Goal: Transaction & Acquisition: Purchase product/service

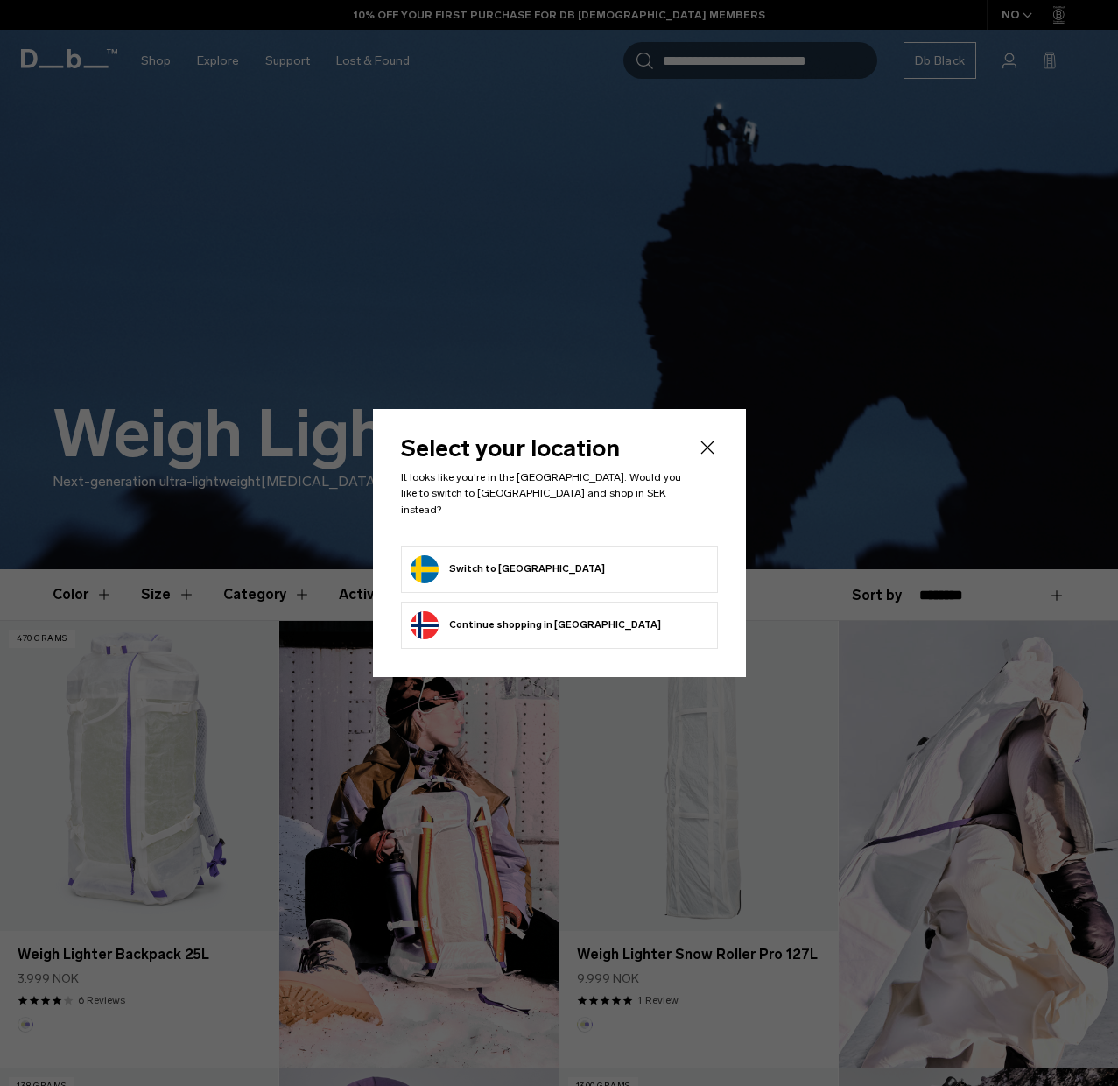
click at [468, 566] on button "Switch to Sweden" at bounding box center [508, 569] width 194 height 28
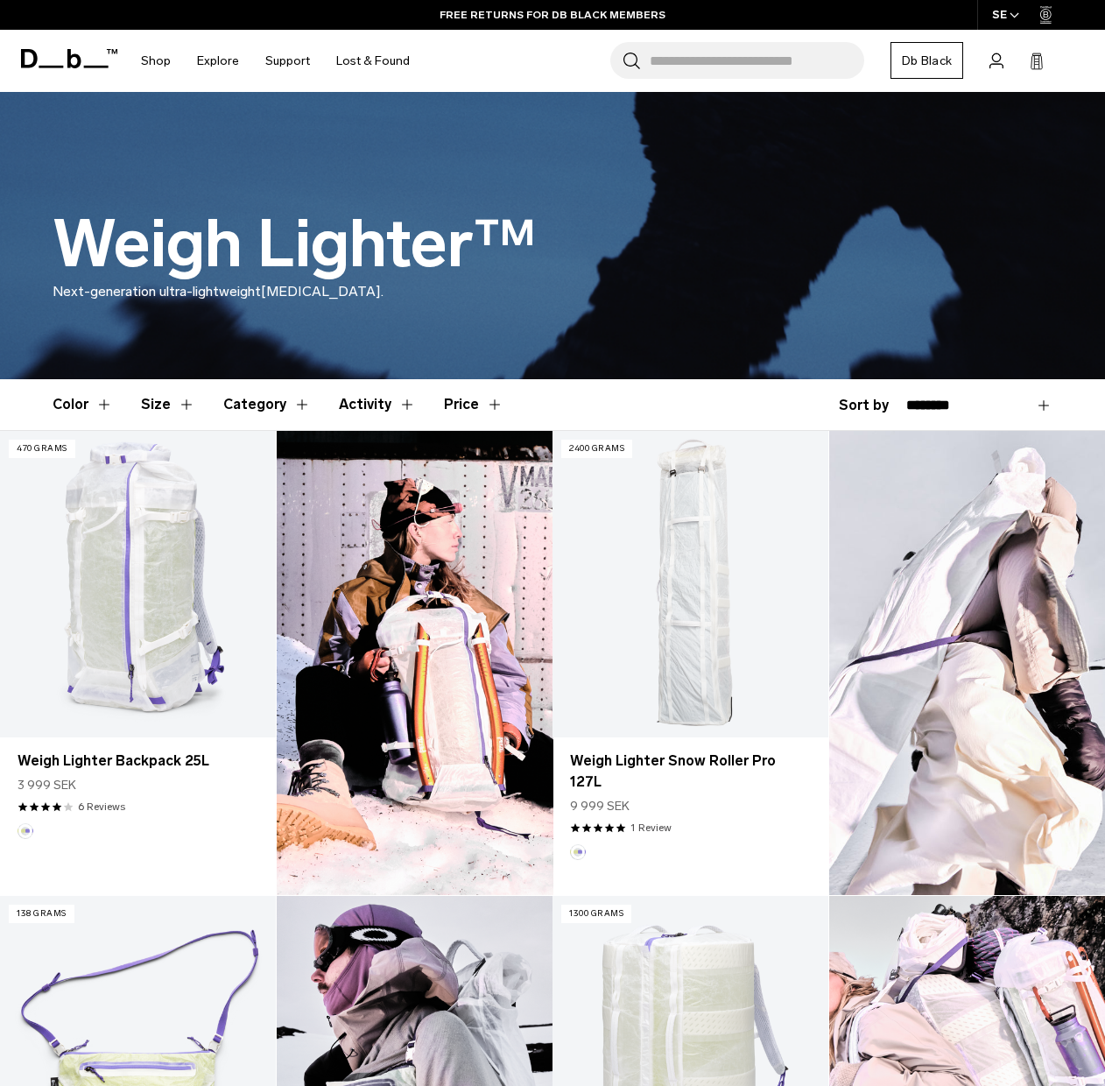
scroll to position [187, 0]
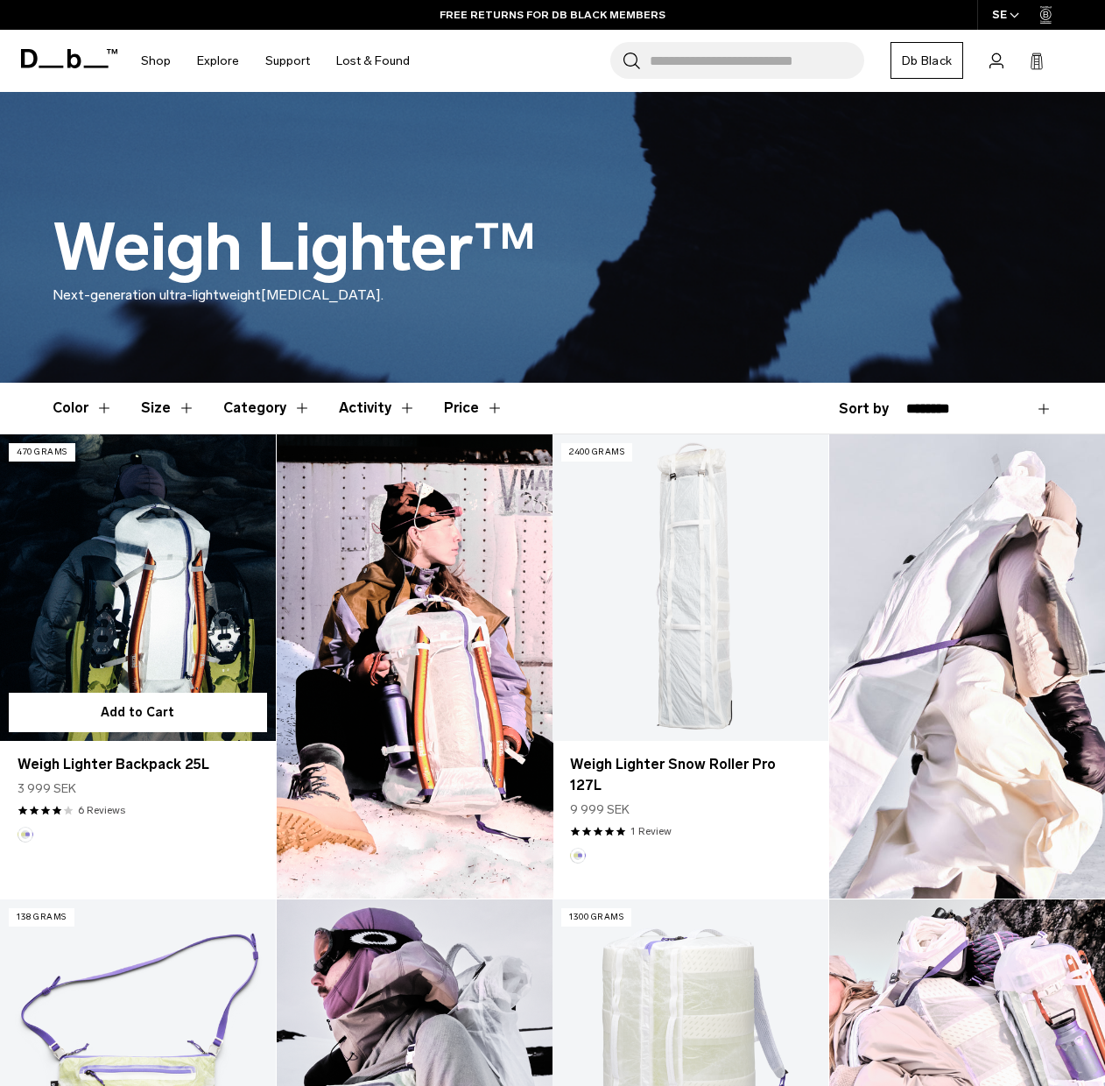
click at [126, 575] on link "Weigh Lighter Backpack 25L" at bounding box center [138, 587] width 276 height 306
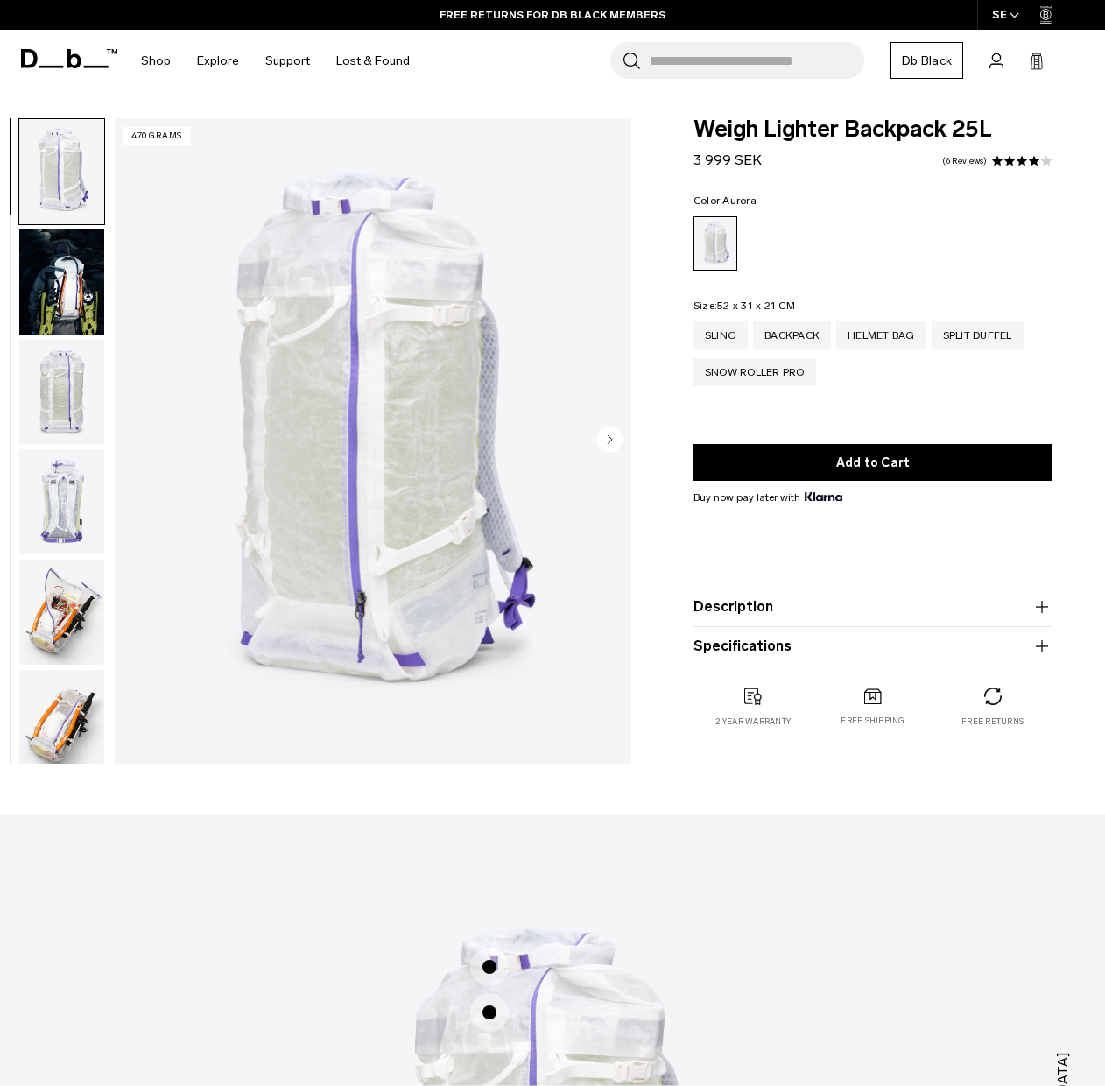
click at [610, 432] on circle "Next slide" at bounding box center [609, 439] width 26 height 26
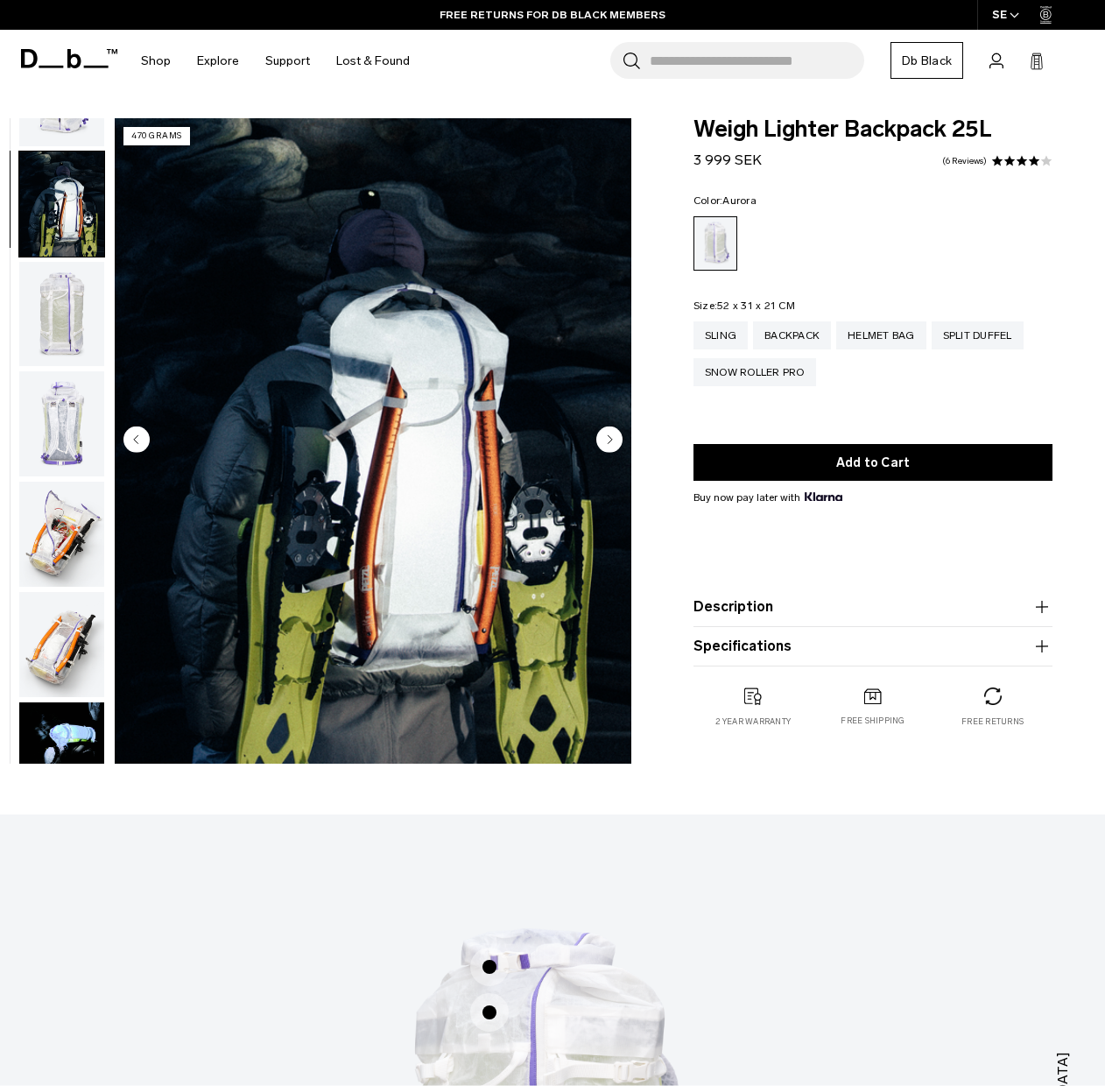
scroll to position [110, 0]
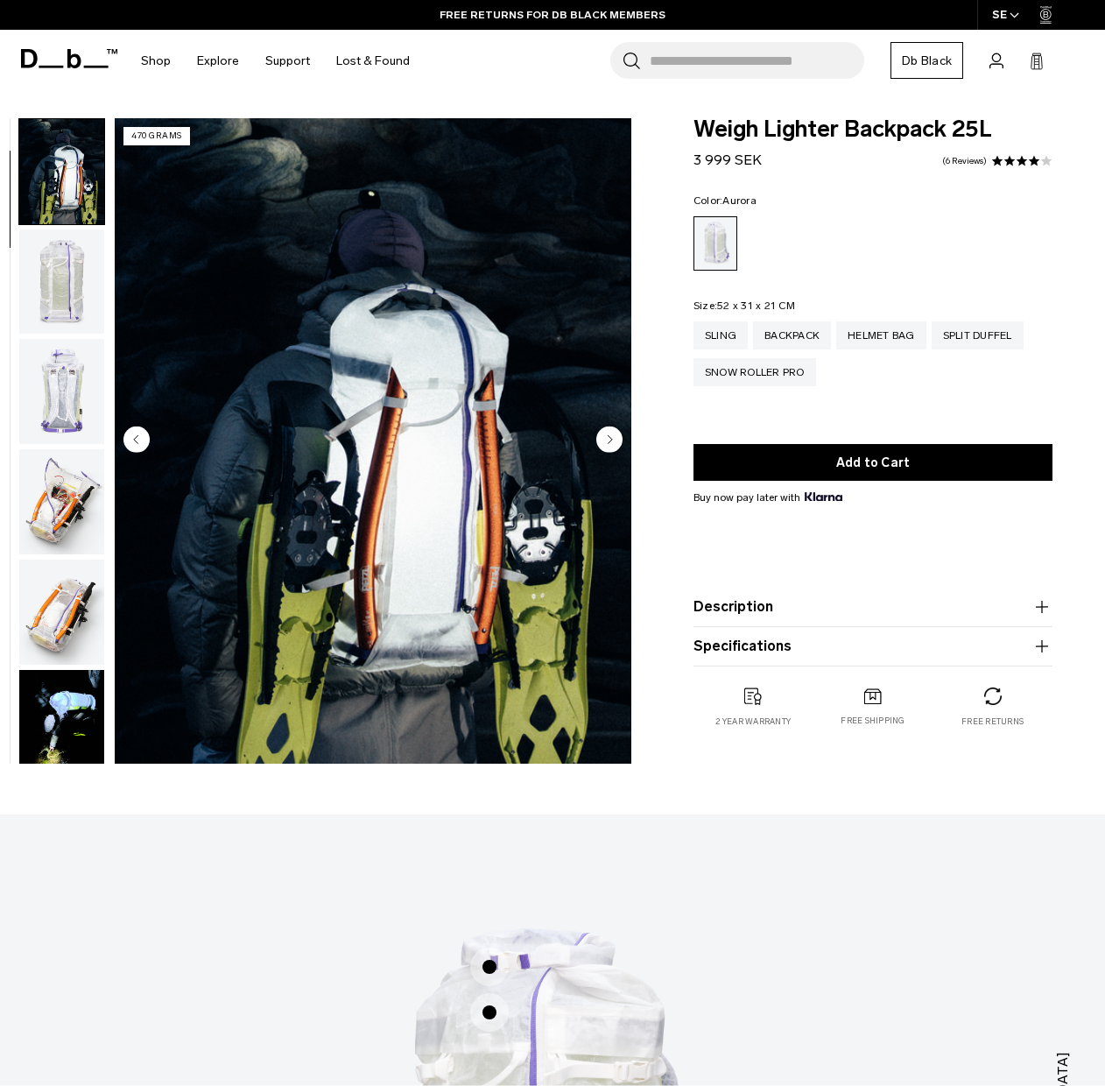
click at [610, 432] on circle "Next slide" at bounding box center [609, 439] width 26 height 26
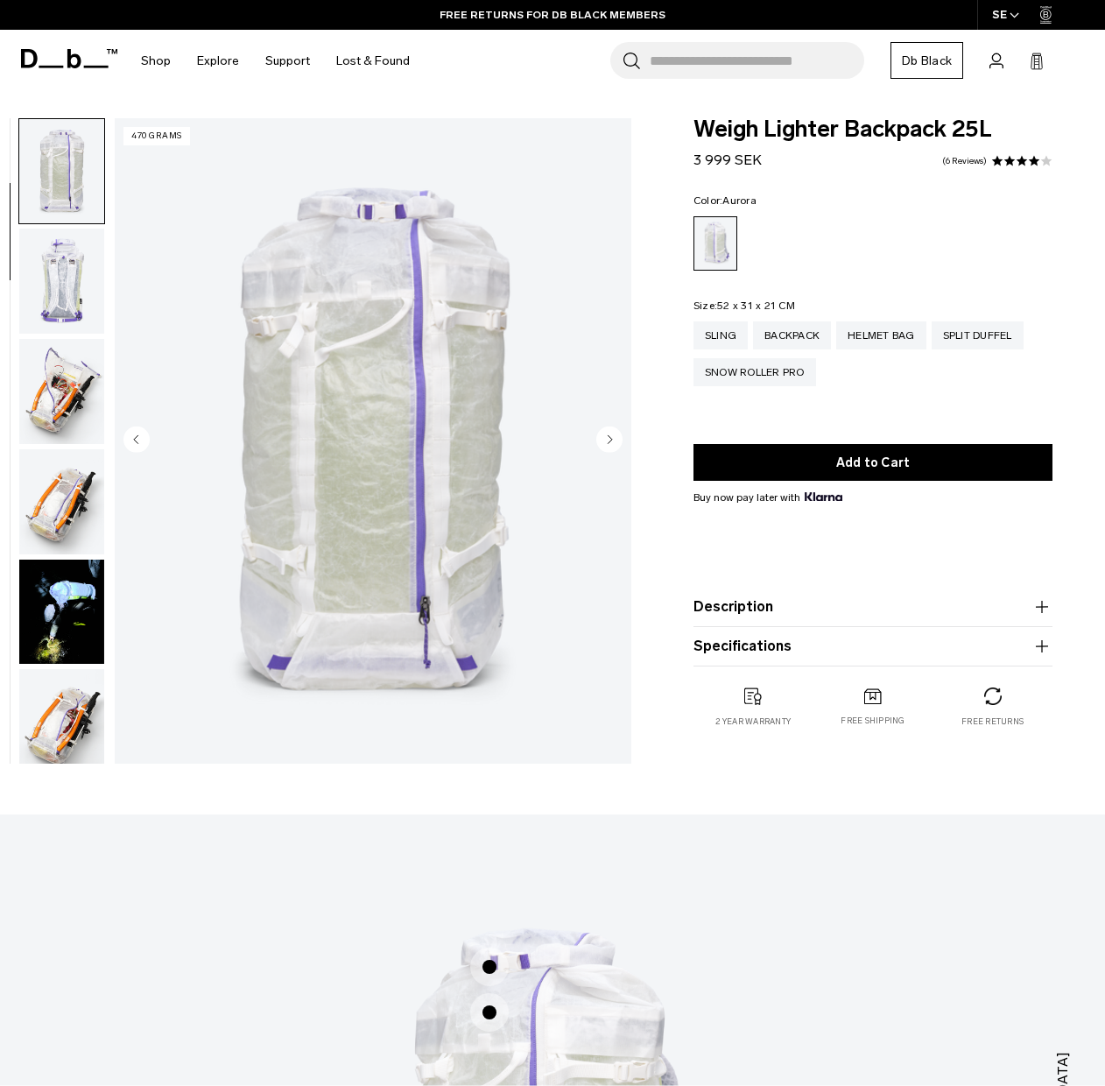
click at [610, 432] on circle "Next slide" at bounding box center [609, 439] width 26 height 26
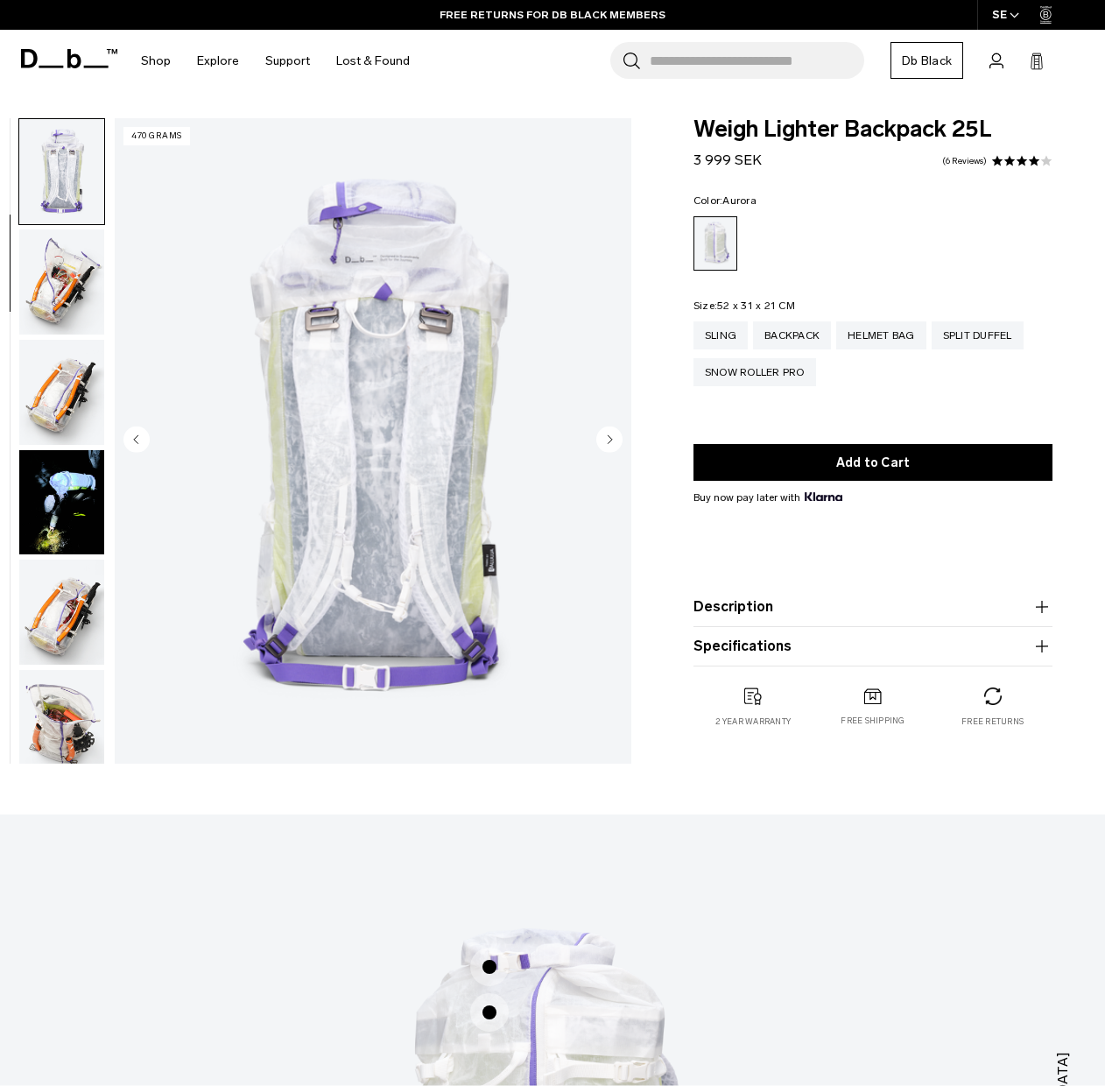
click at [610, 432] on circle "Next slide" at bounding box center [609, 439] width 26 height 26
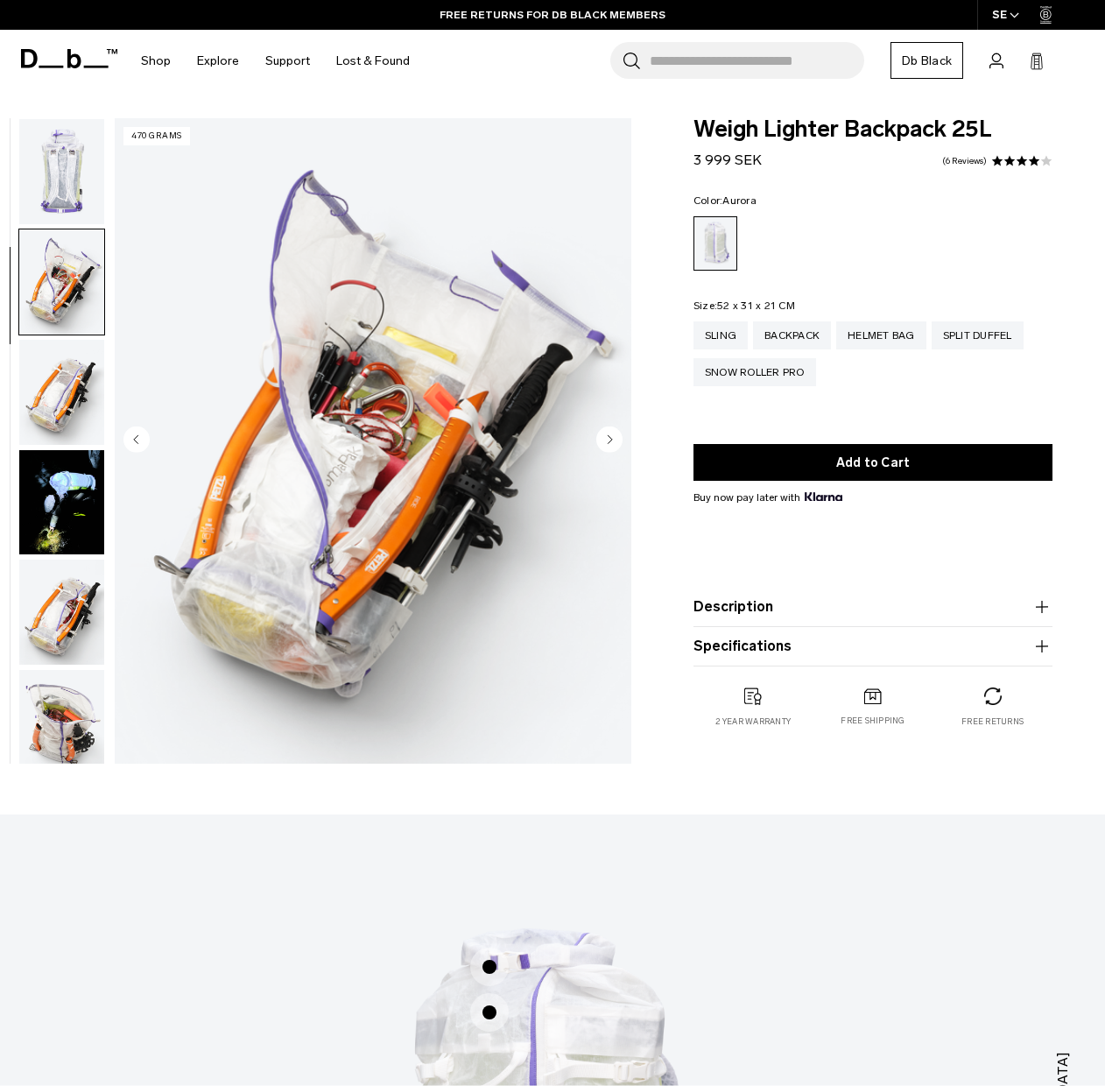
scroll to position [441, 0]
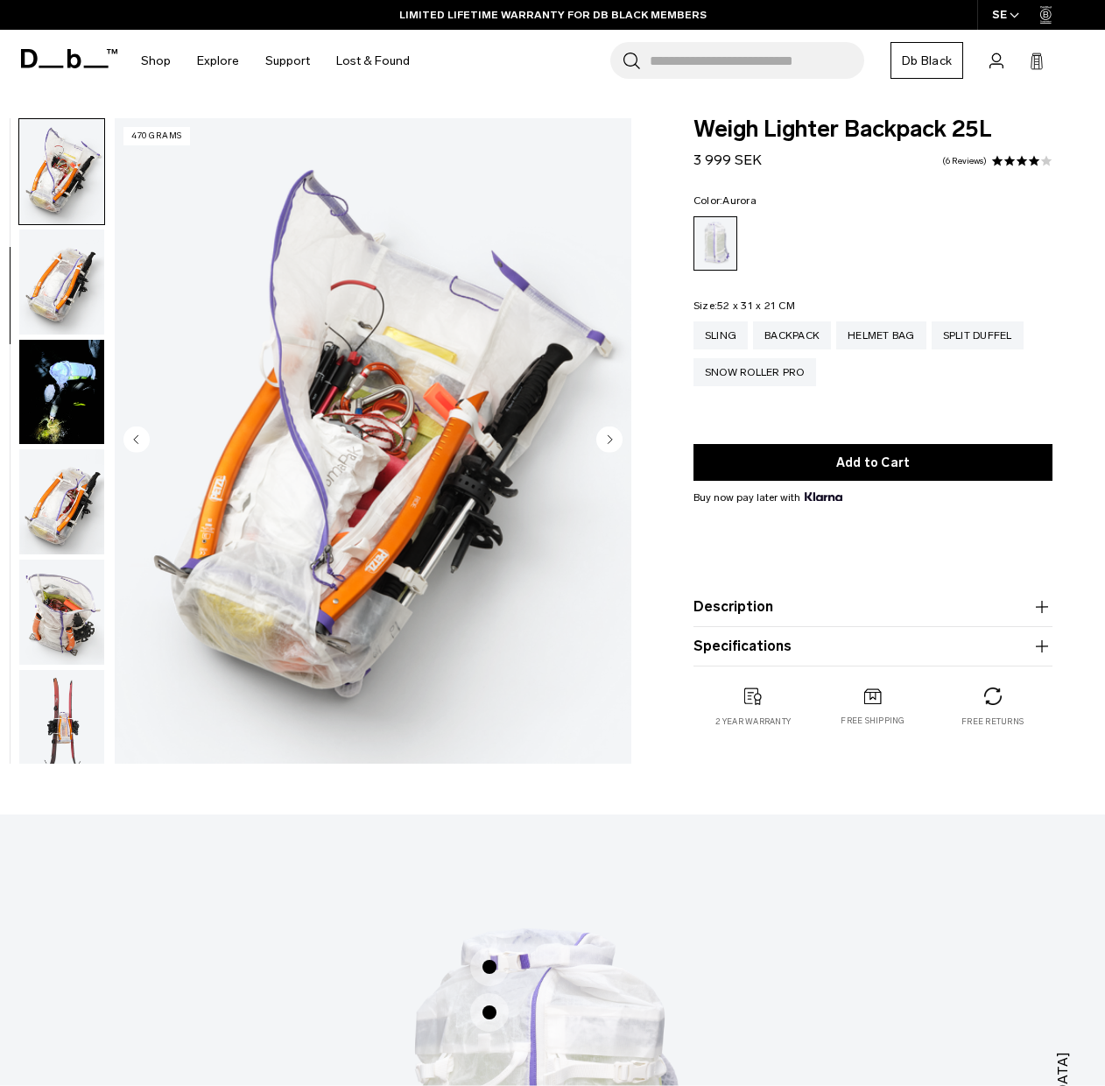
click at [610, 432] on circle "Next slide" at bounding box center [609, 439] width 26 height 26
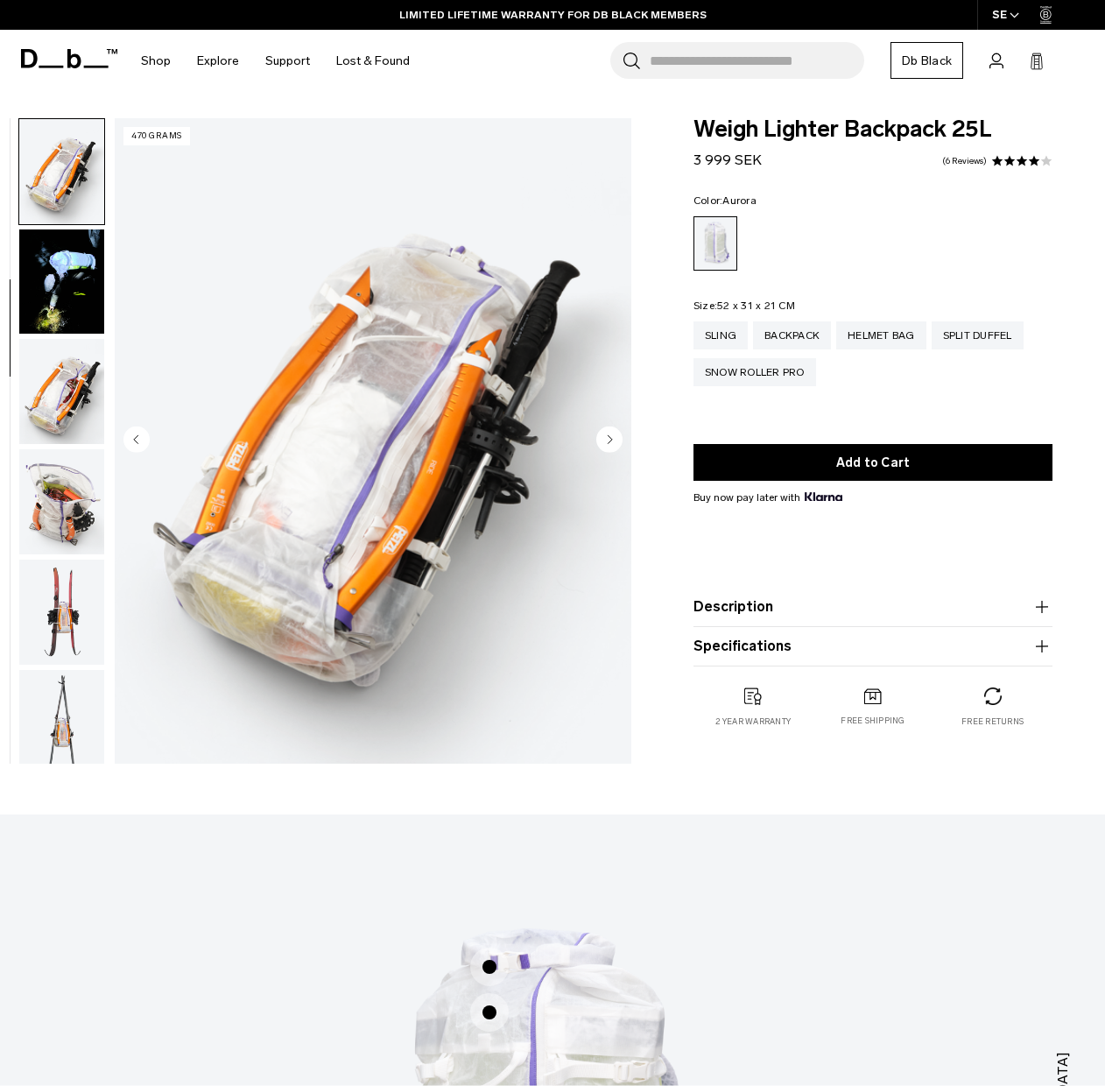
click at [610, 432] on circle "Next slide" at bounding box center [609, 439] width 26 height 26
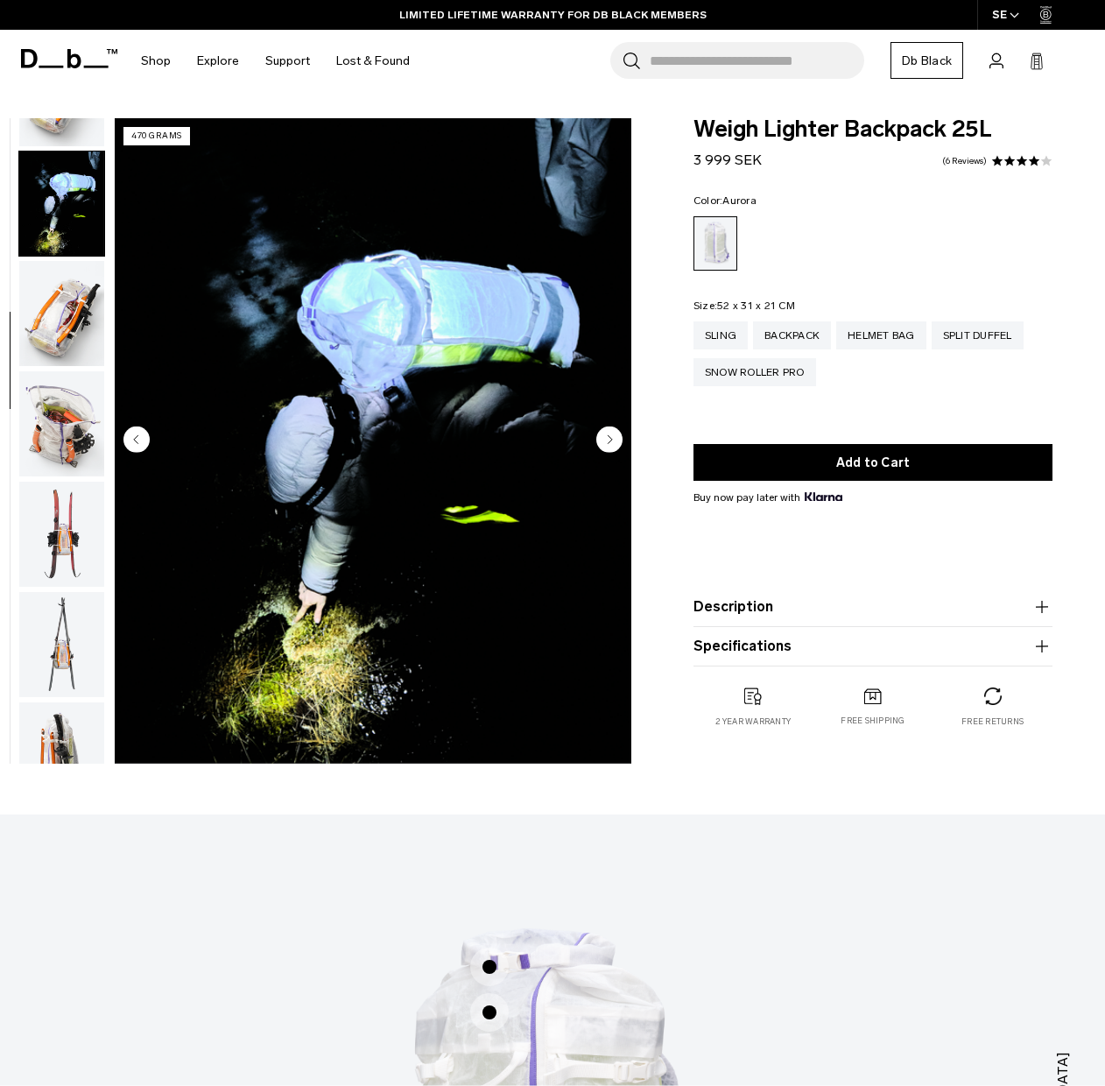
scroll to position [661, 0]
